Goal: Information Seeking & Learning: Learn about a topic

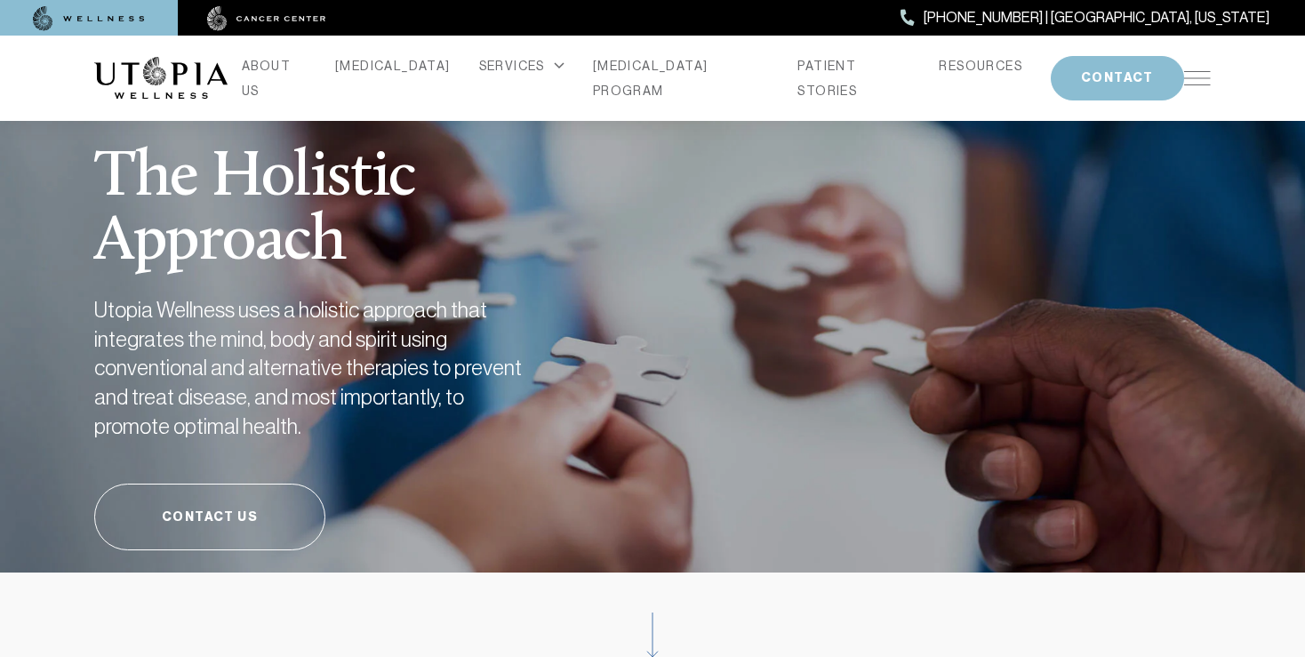
click at [262, 20] on img at bounding box center [266, 18] width 119 height 25
click at [265, 18] on img at bounding box center [266, 18] width 119 height 25
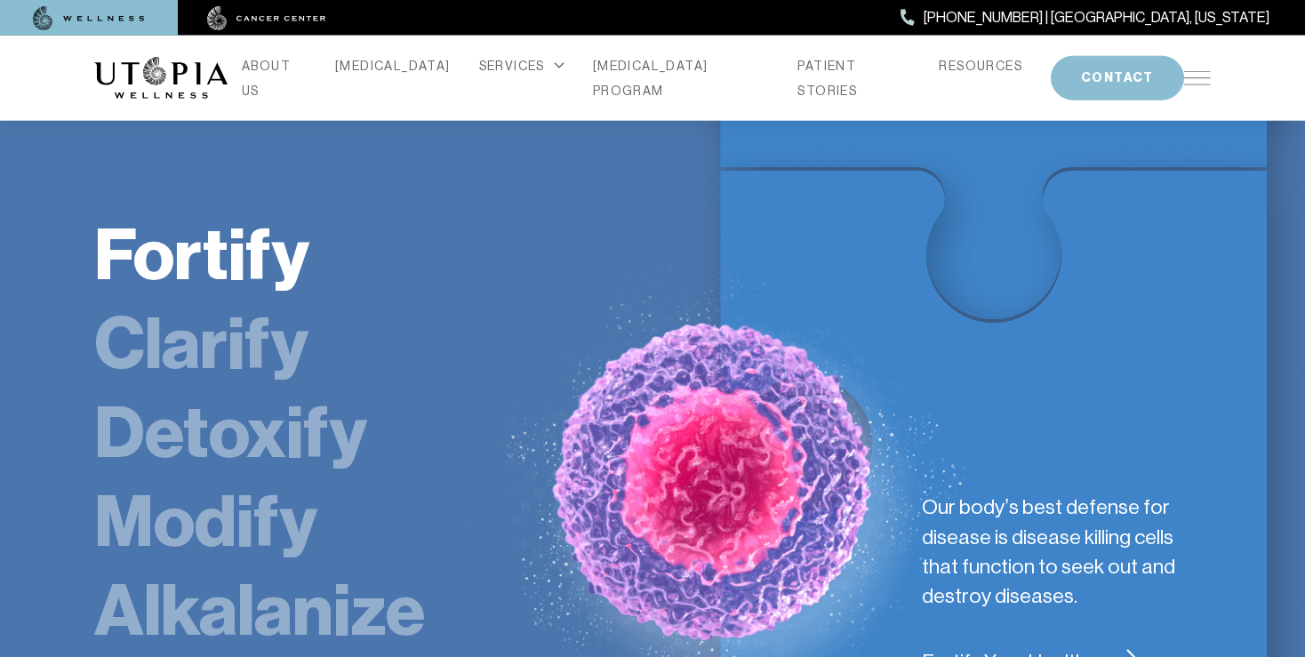
scroll to position [2939, 0]
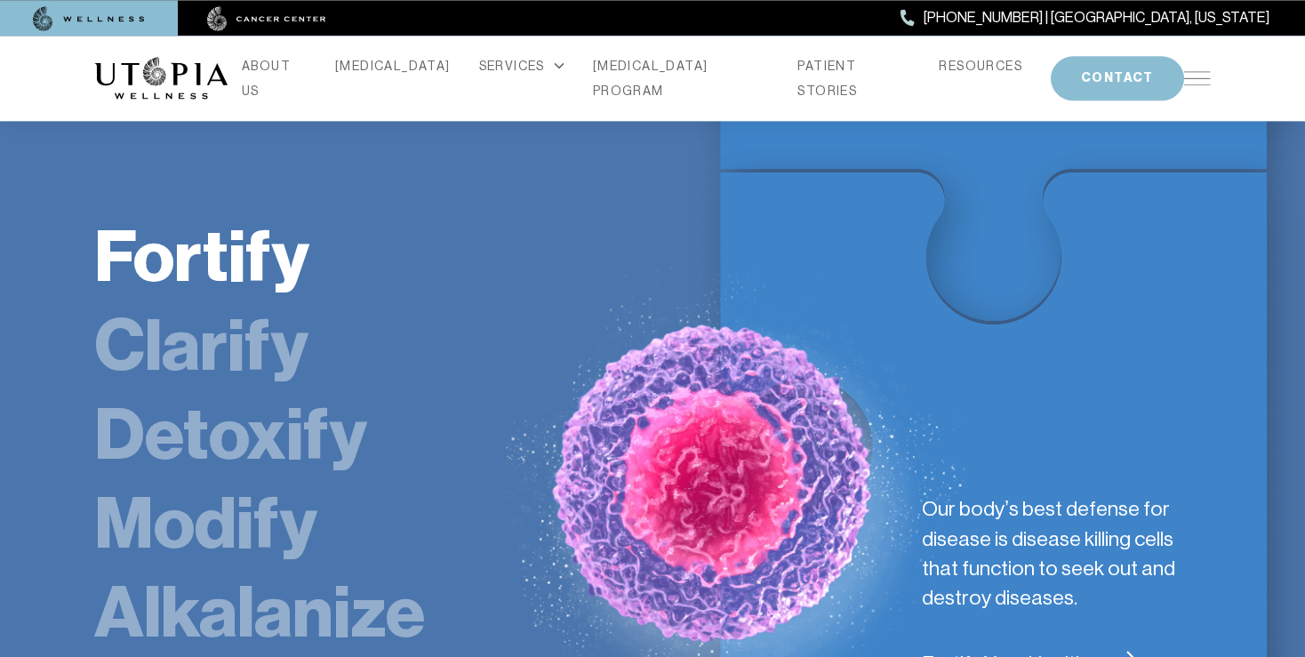
click at [1067, 649] on link "Fortify Your Health" at bounding box center [1066, 663] width 289 height 29
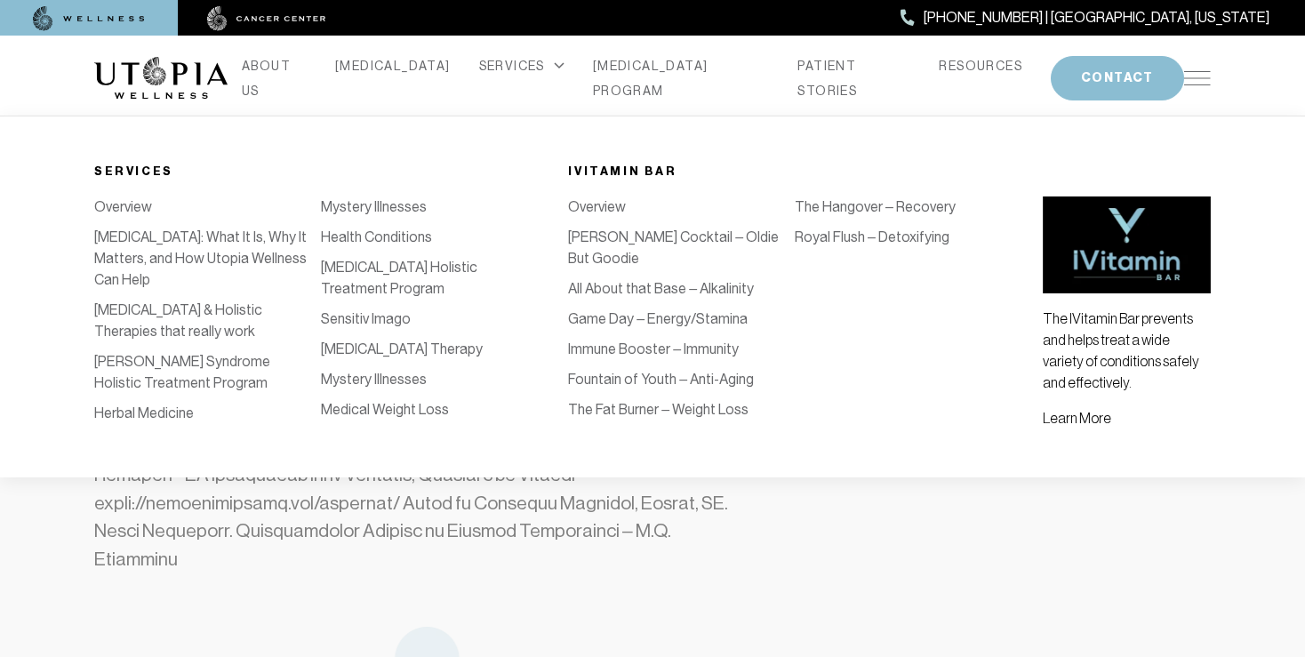
click at [189, 252] on link "[MEDICAL_DATA]: What It Is, Why It Matters, and How Utopia Wellness Can Help" at bounding box center [200, 259] width 213 height 60
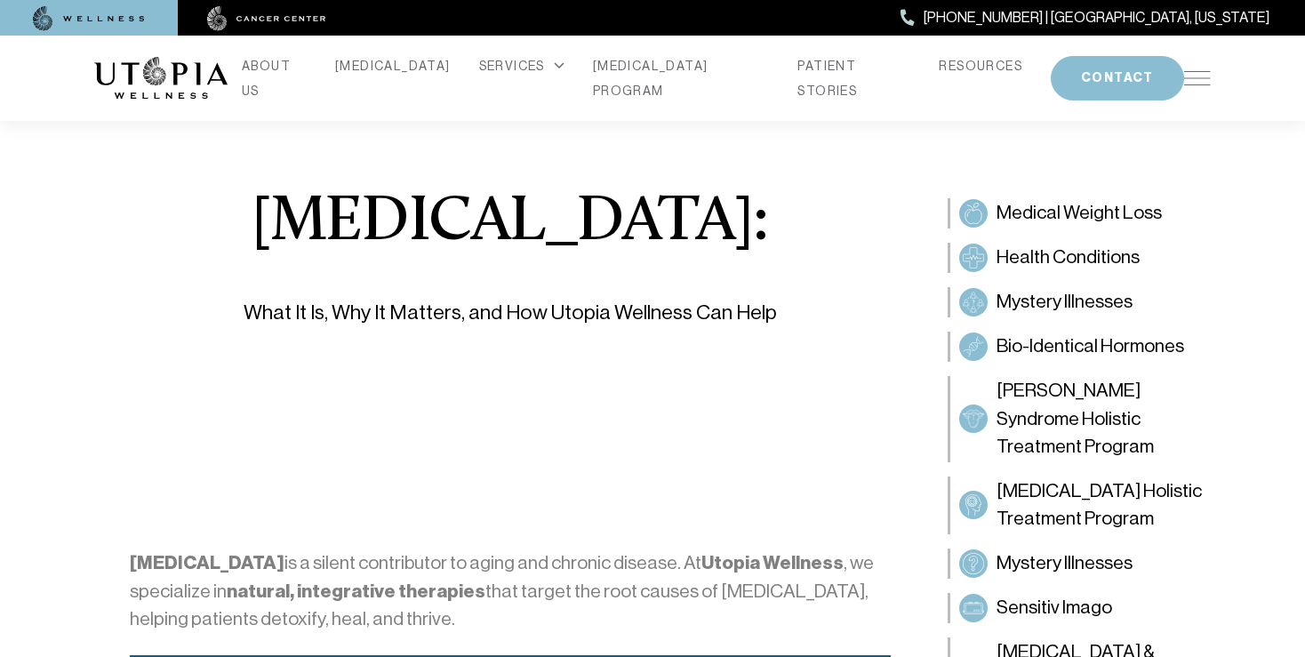
scroll to position [4267, 0]
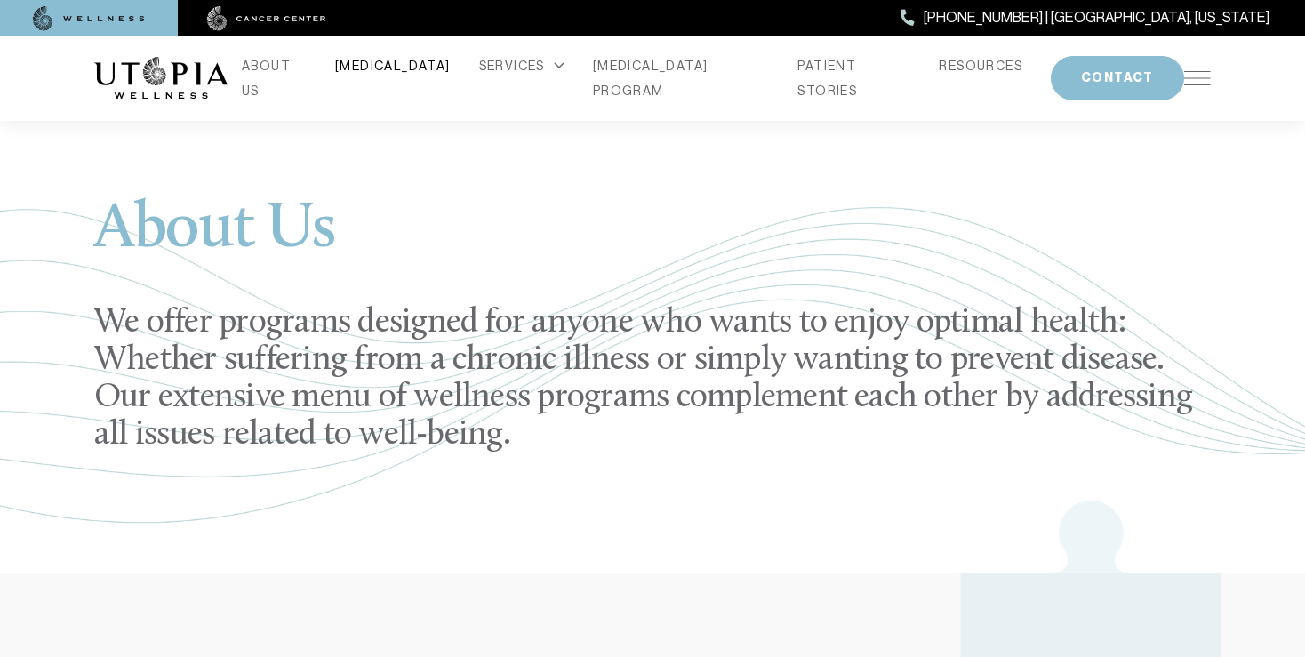
click at [421, 73] on link "[MEDICAL_DATA]" at bounding box center [393, 65] width 116 height 25
